Goal: Contribute content: Contribute content

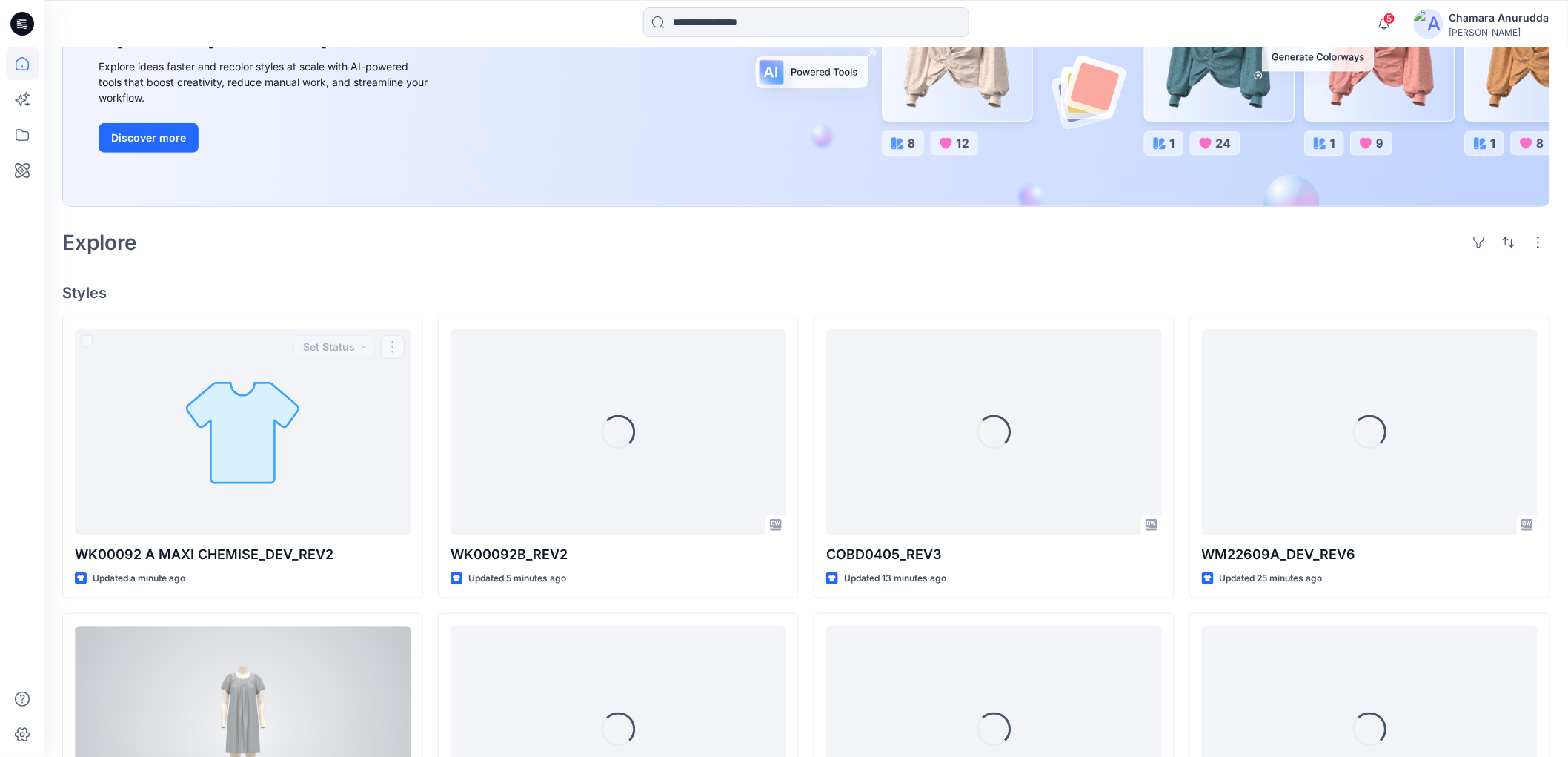
scroll to position [495, 0]
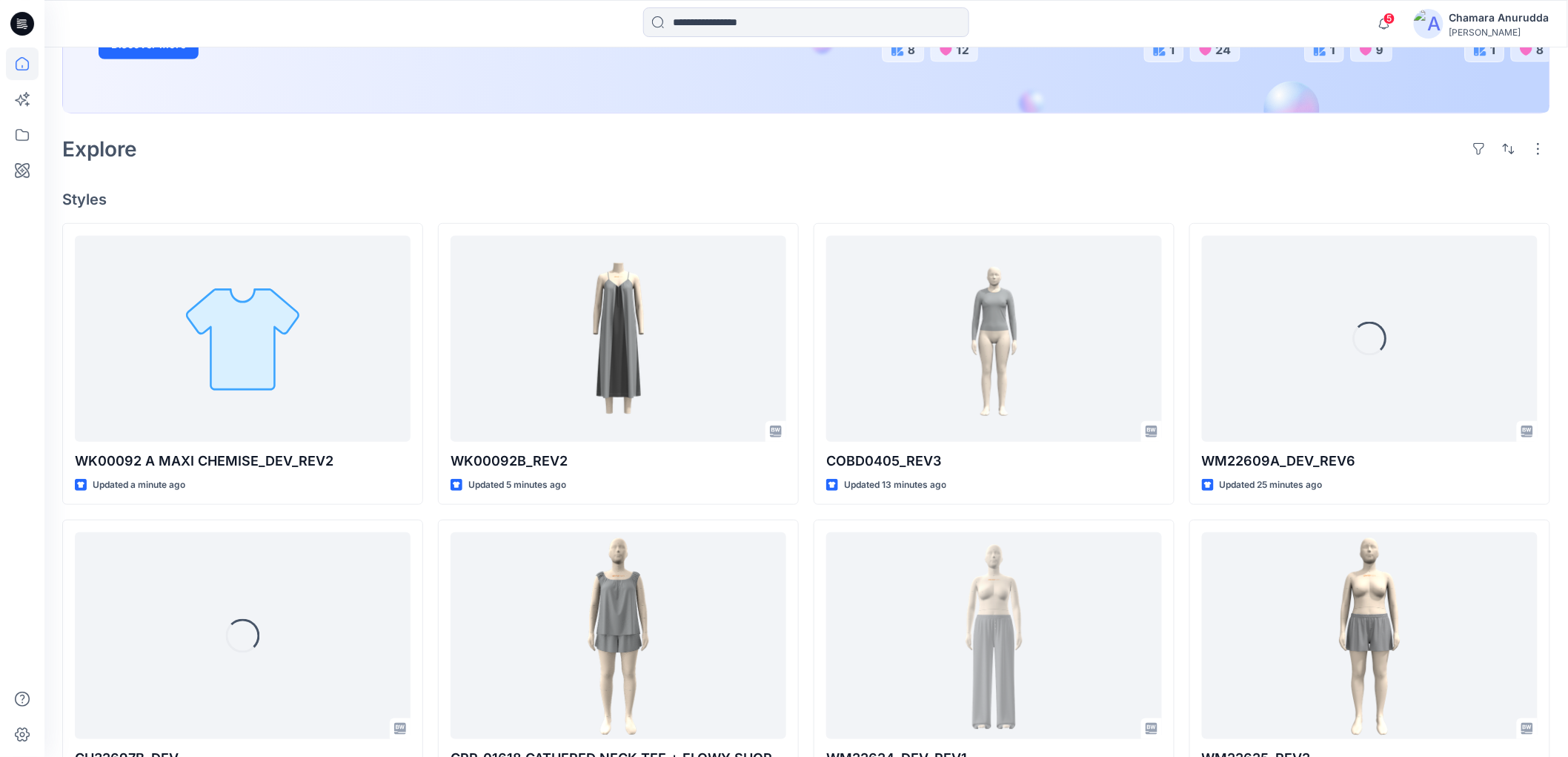
scroll to position [329, 0]
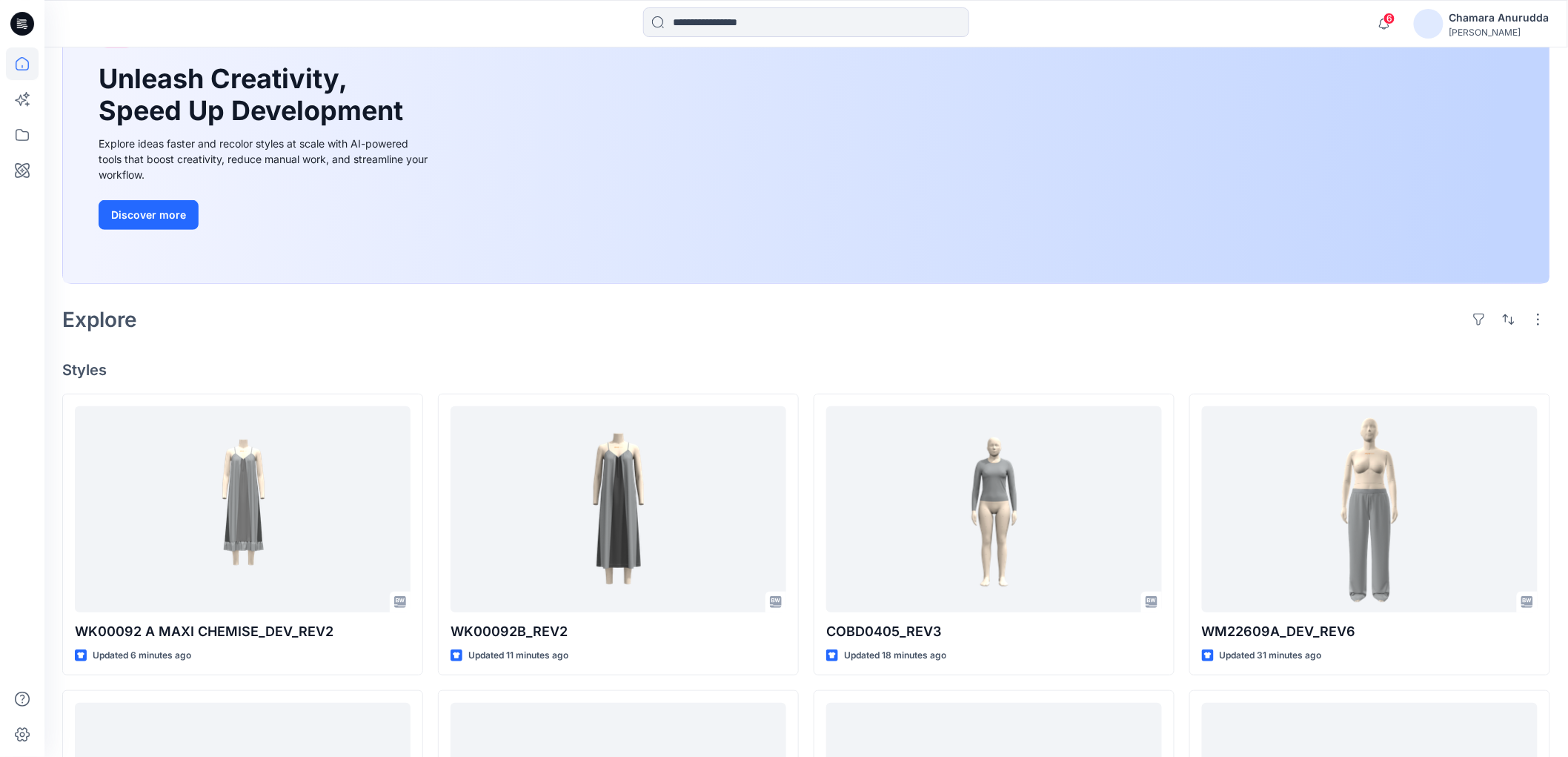
scroll to position [329, 0]
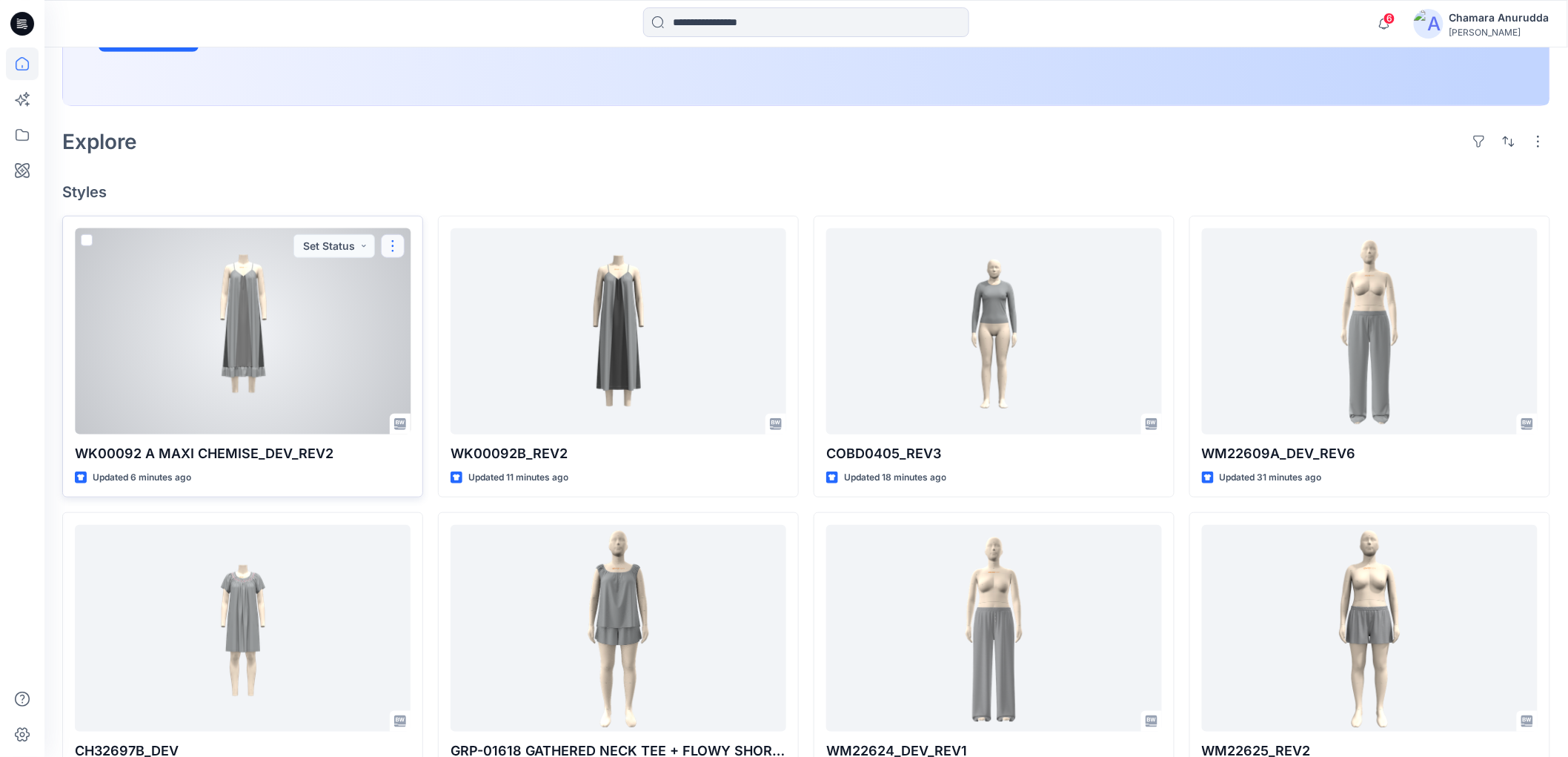
click at [399, 247] on button "button" at bounding box center [392, 245] width 23 height 23
click at [413, 286] on p "Edit" at bounding box center [420, 281] width 19 height 16
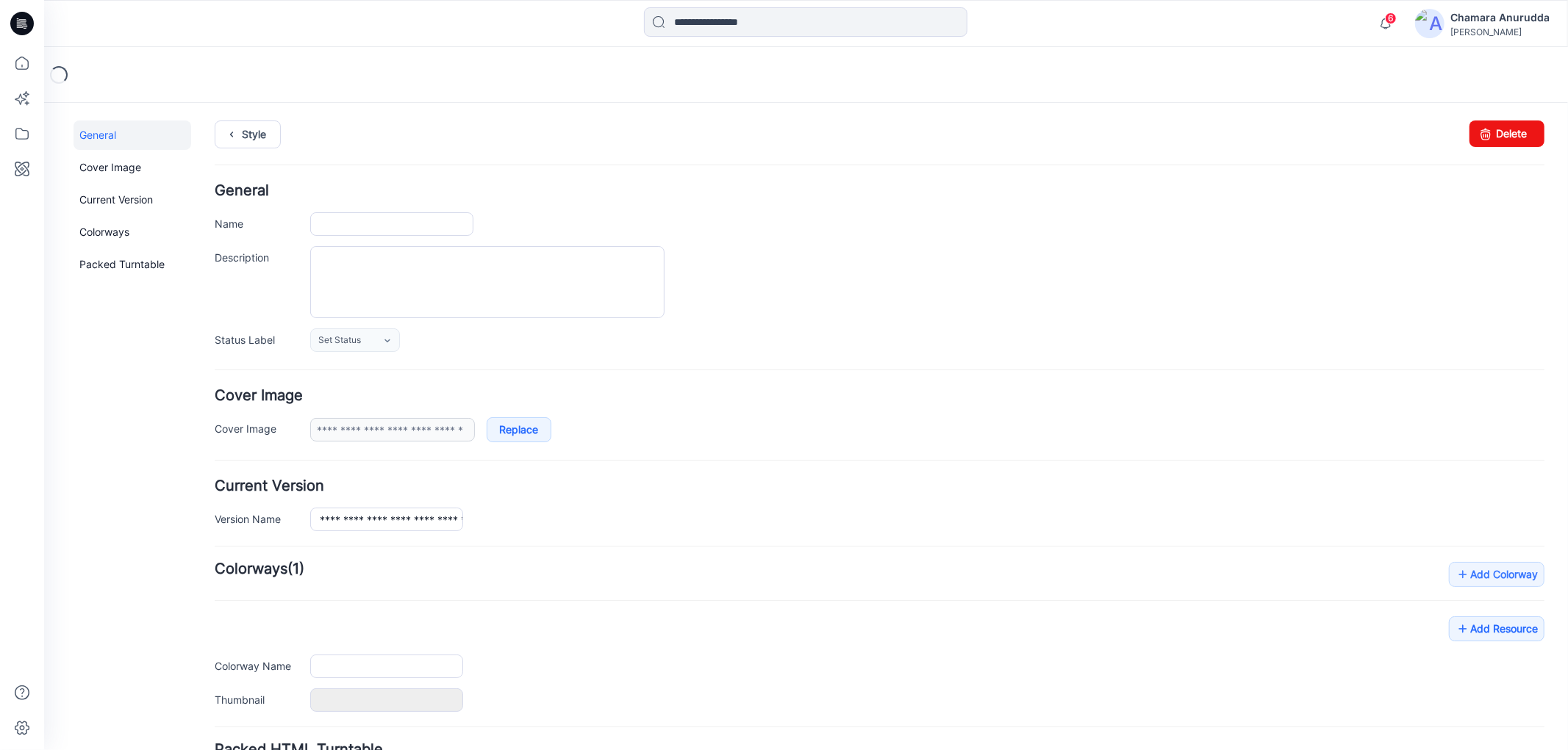
type input "**********"
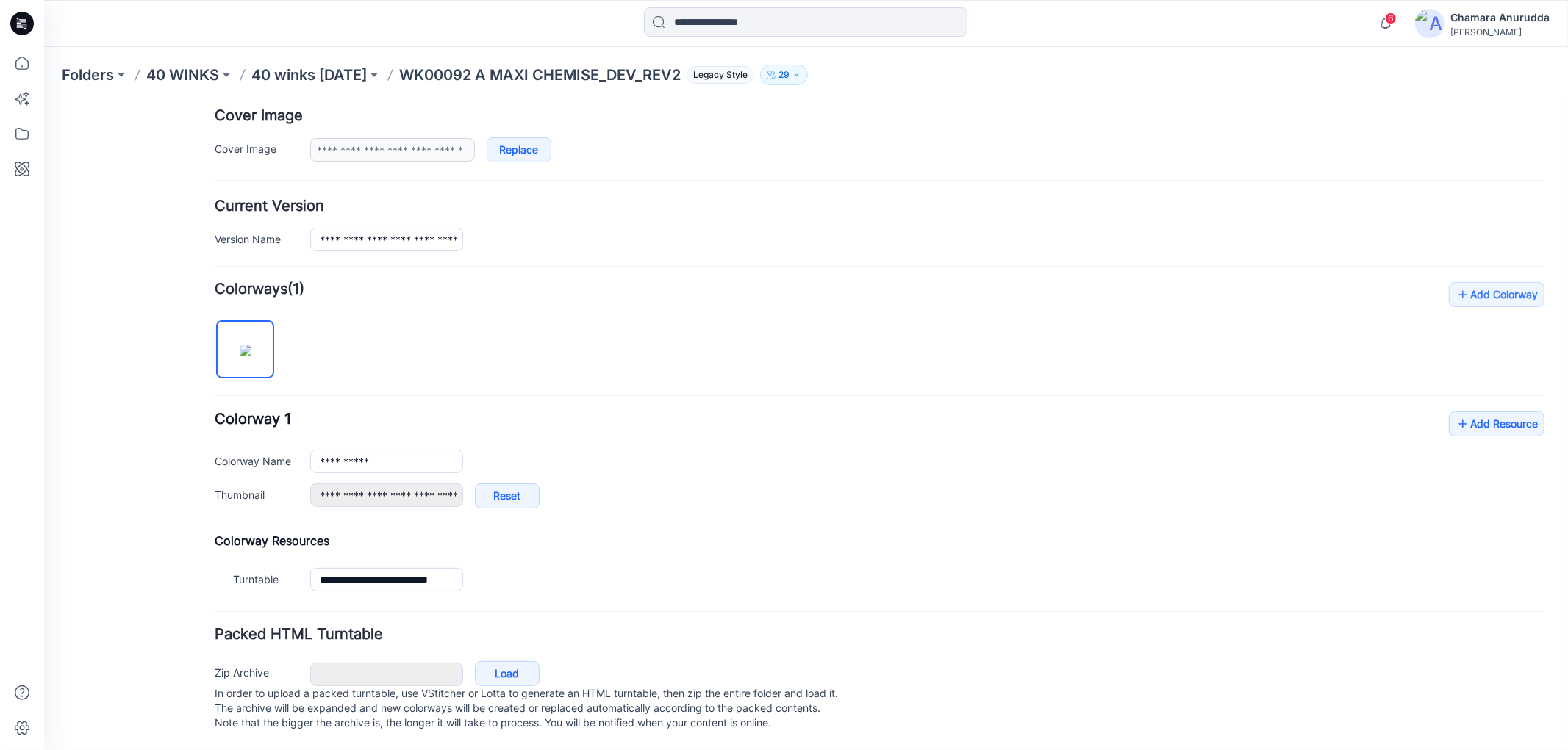
scroll to position [296, 0]
click at [1471, 411] on link "Add Resource" at bounding box center [1495, 423] width 95 height 25
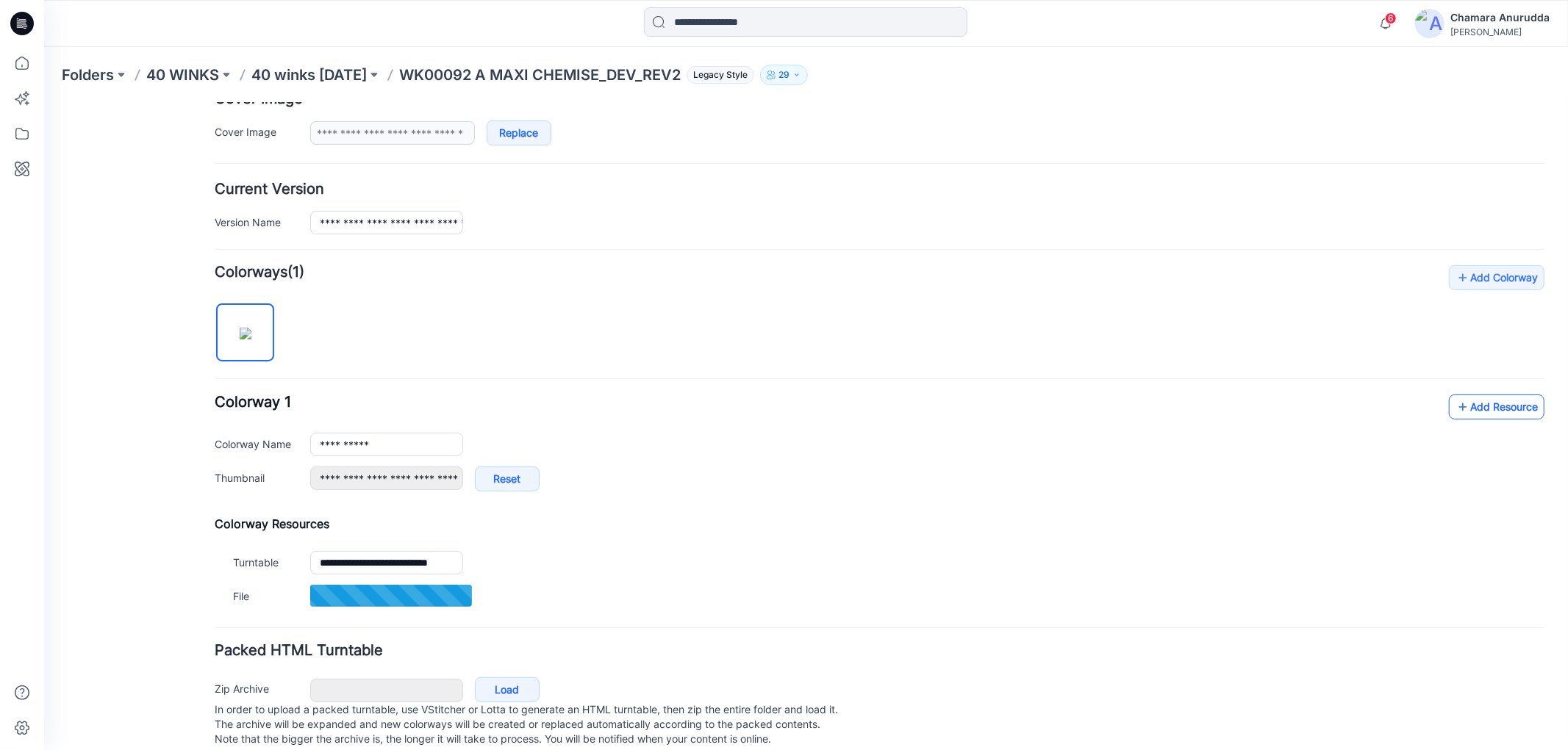
click at [1486, 400] on link "Add Resource" at bounding box center [1495, 405] width 95 height 25
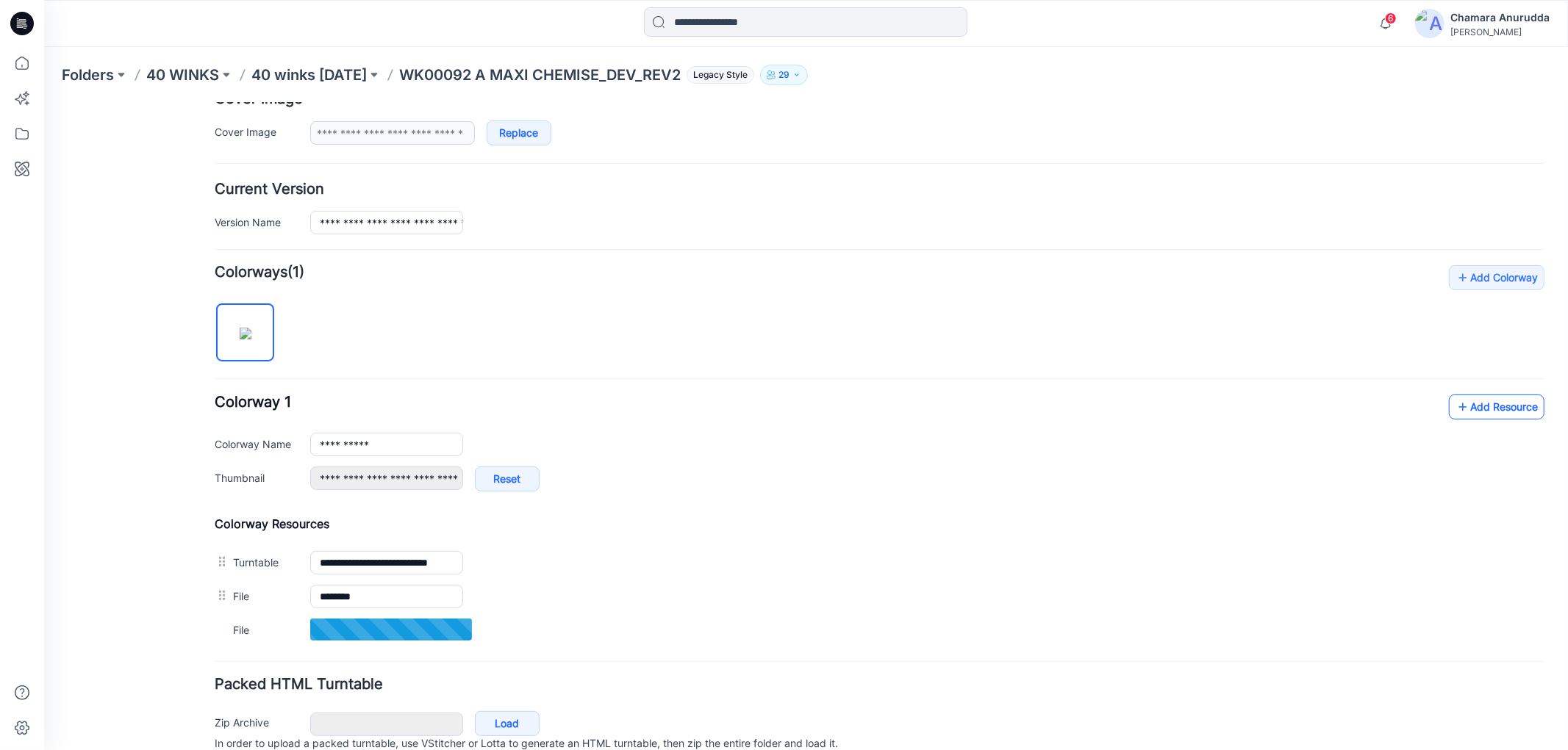
click at [1479, 409] on link "Add Resource" at bounding box center [1495, 405] width 95 height 25
click at [1503, 402] on link "Add Resource" at bounding box center [1495, 405] width 95 height 25
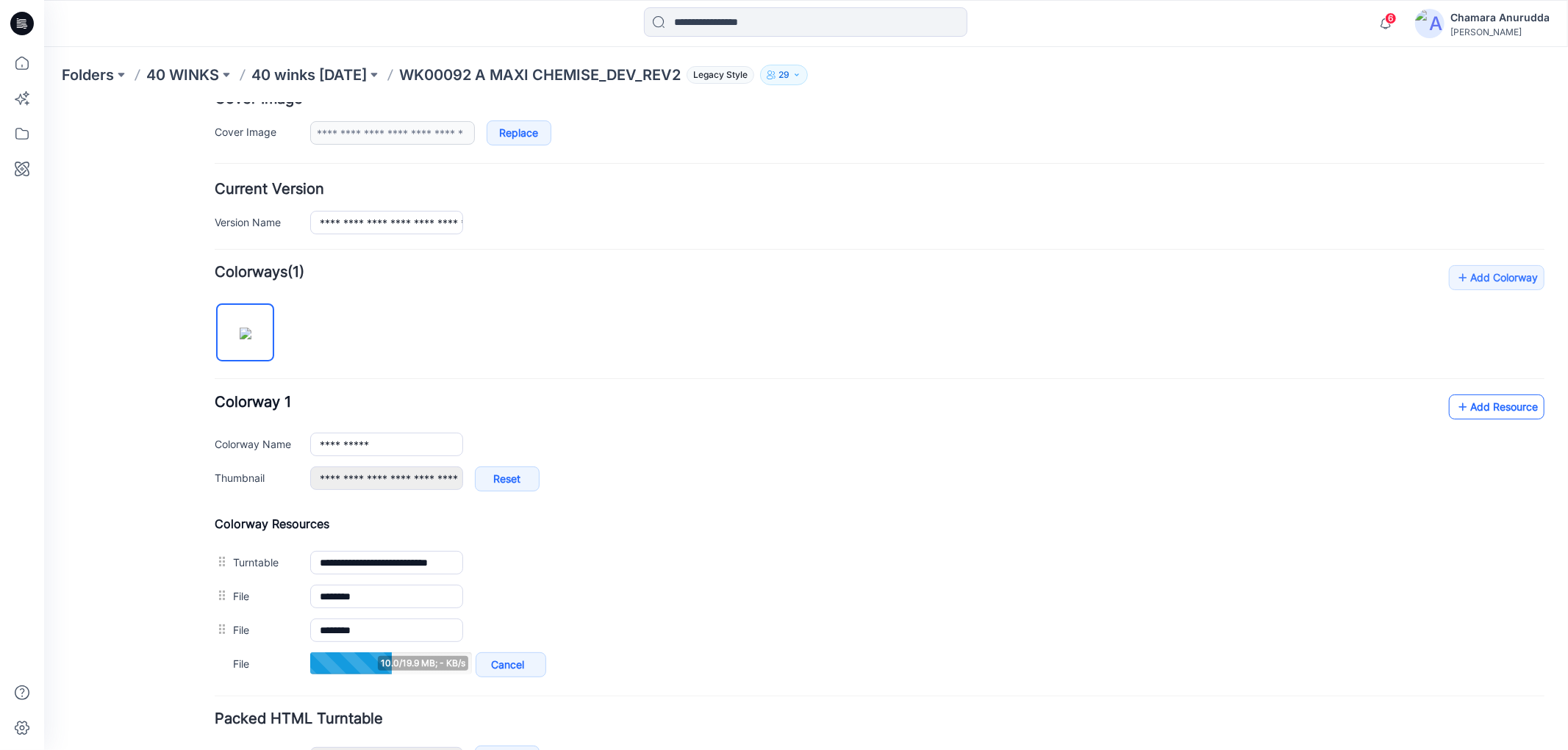
click at [1488, 414] on link "Add Resource" at bounding box center [1495, 405] width 95 height 25
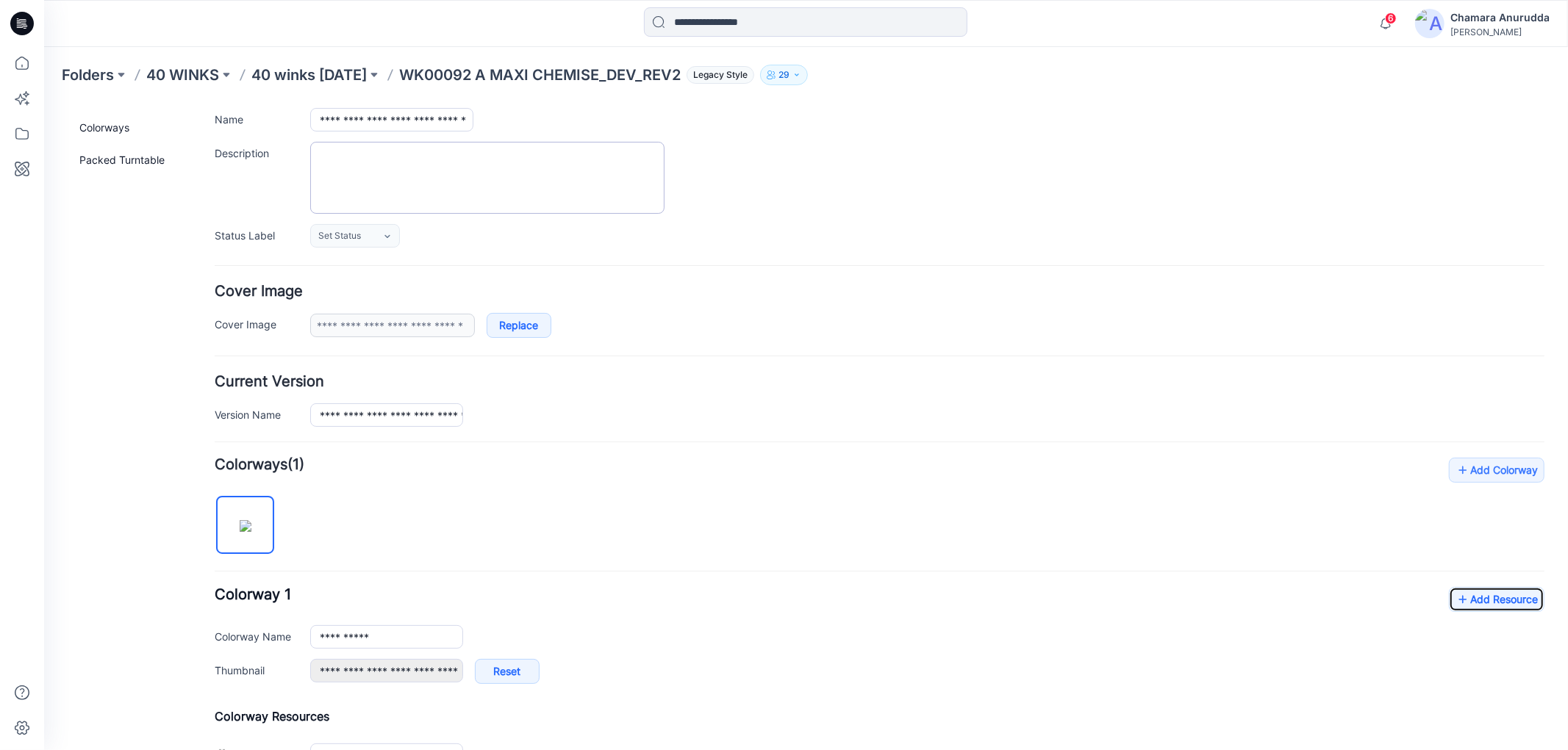
scroll to position [0, 0]
